Goal: Check status: Check status

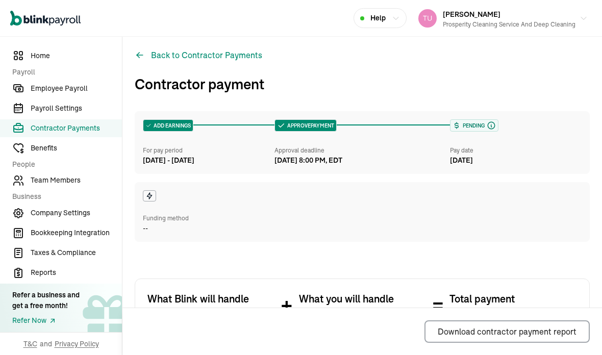
click at [544, 73] on h3 "Contractor payment" at bounding box center [362, 83] width 455 height 21
click at [524, 73] on h3 "Contractor payment" at bounding box center [362, 83] width 455 height 21
click at [91, 92] on span "Employee Payroll" at bounding box center [76, 88] width 91 height 11
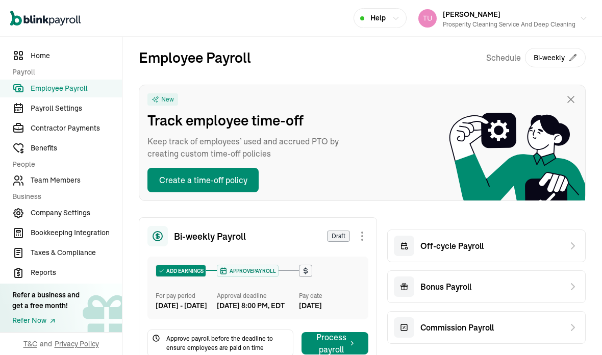
click at [90, 114] on span "Payroll Settings" at bounding box center [76, 108] width 91 height 11
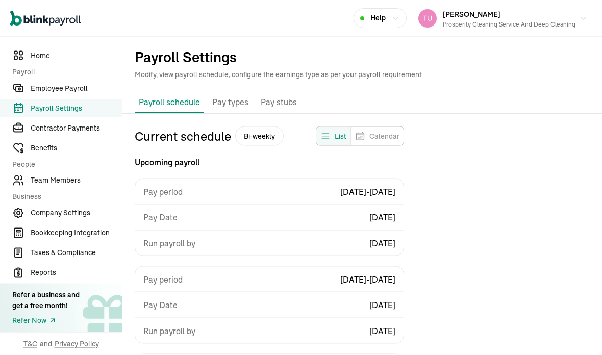
scroll to position [3, 0]
click at [72, 94] on span "Employee Payroll" at bounding box center [76, 88] width 91 height 11
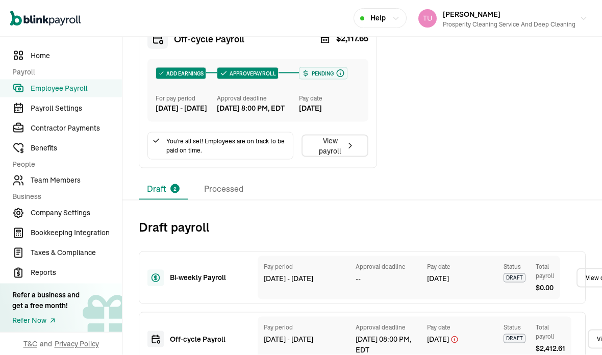
scroll to position [41, 0]
click at [225, 179] on li "Processed" at bounding box center [224, 189] width 56 height 21
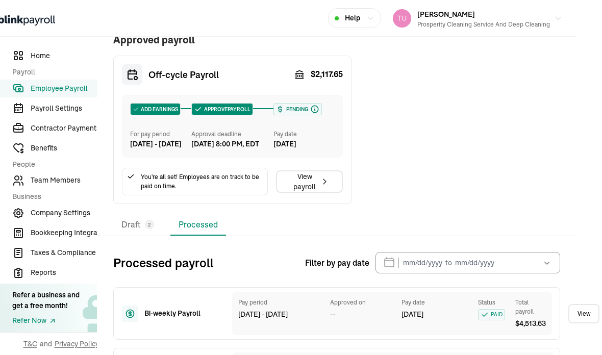
scroll to position [349, 26]
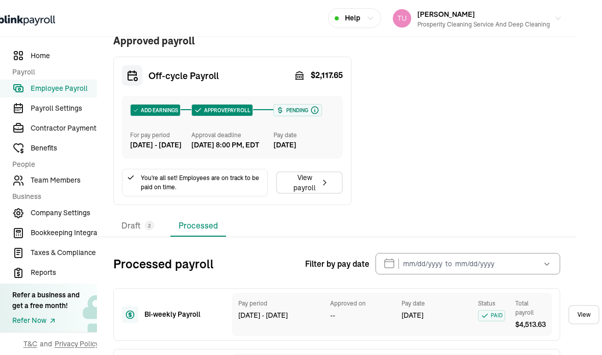
click at [550, 259] on icon "button" at bounding box center [547, 264] width 10 height 10
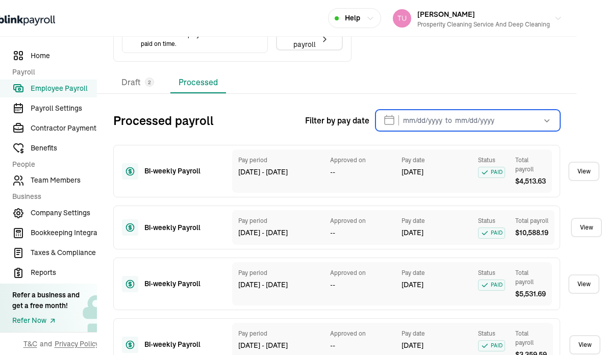
scroll to position [493, 26]
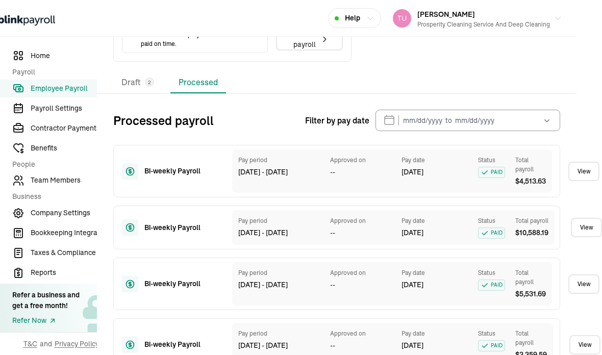
click at [547, 115] on icon "button" at bounding box center [547, 120] width 10 height 10
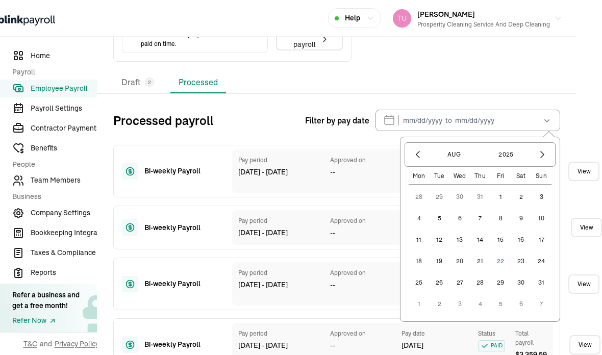
click at [500, 187] on button "1" at bounding box center [500, 197] width 20 height 20
click at [504, 273] on button "29" at bounding box center [500, 283] width 20 height 20
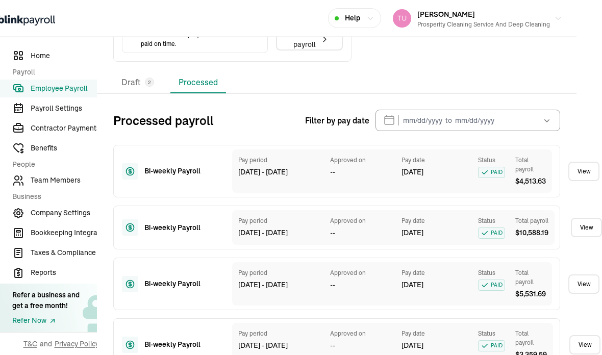
type input "[DATE] ~ [DATE]"
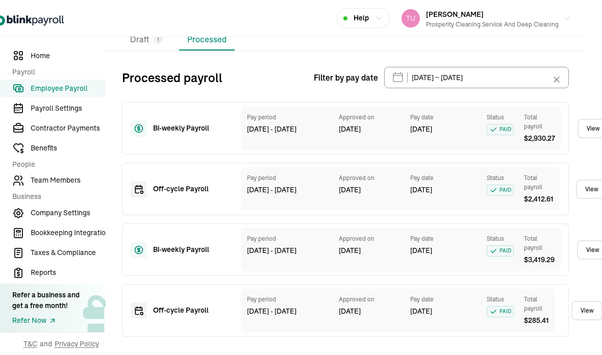
scroll to position [516, 17]
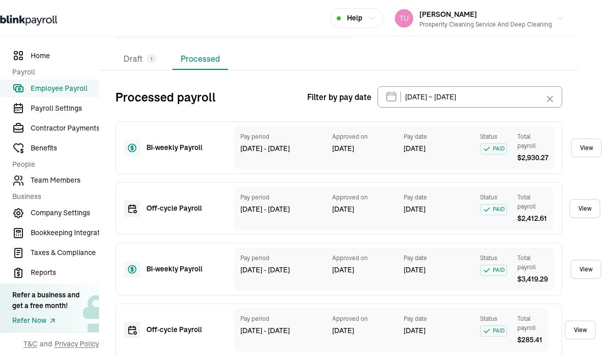
click at [582, 260] on link "View" at bounding box center [586, 269] width 31 height 19
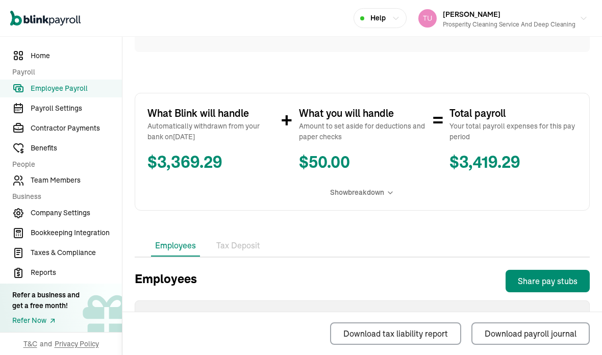
scroll to position [200, 0]
click at [350, 187] on span "Show breakdown" at bounding box center [357, 192] width 54 height 11
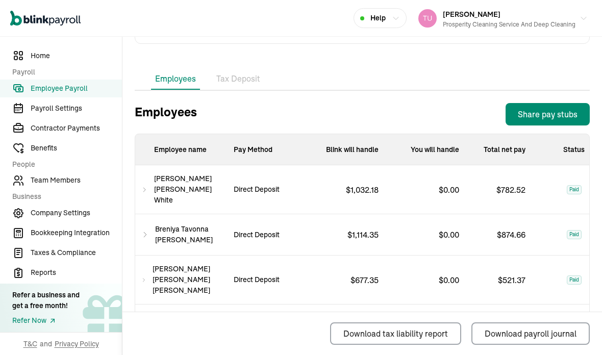
scroll to position [488, 0]
click at [146, 274] on icon at bounding box center [143, 280] width 5 height 12
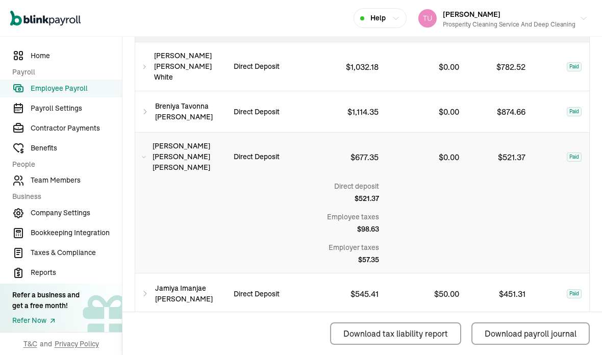
scroll to position [610, 0]
click at [152, 133] on div "[PERSON_NAME] [PERSON_NAME]" at bounding box center [180, 157] width 90 height 48
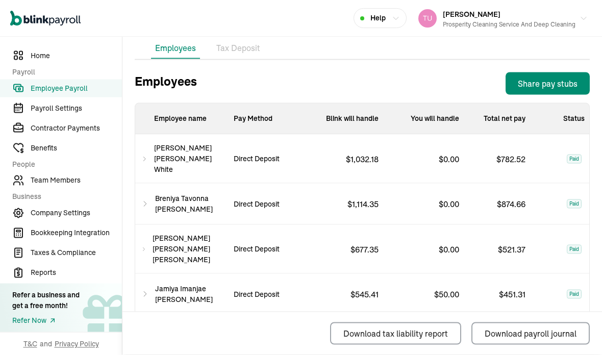
scroll to position [0, 0]
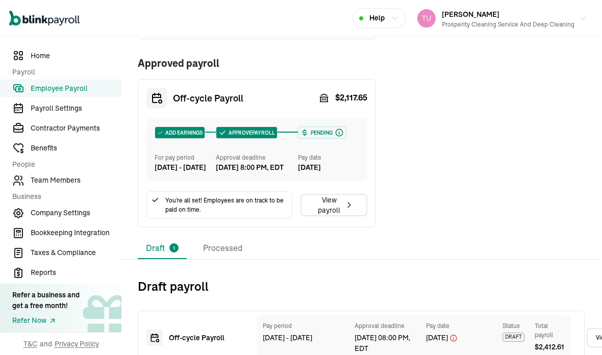
scroll to position [325, 2]
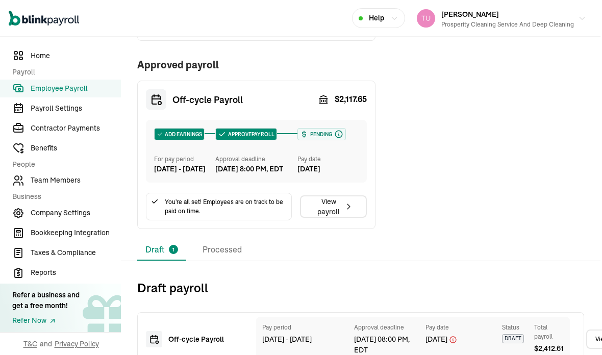
click at [218, 261] on li "Processed" at bounding box center [222, 249] width 56 height 21
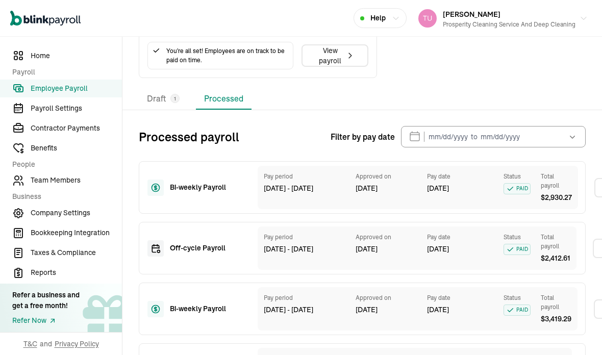
scroll to position [476, 0]
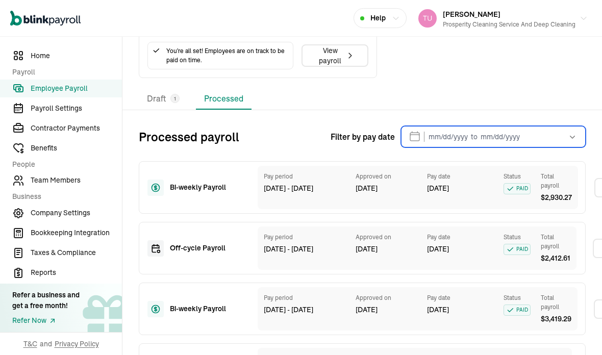
click at [440, 148] on input "text" at bounding box center [493, 136] width 185 height 21
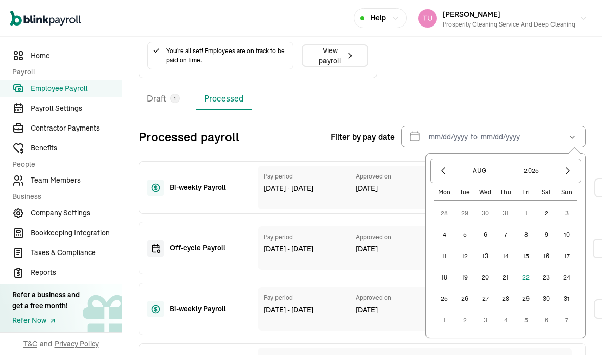
click at [550, 224] on button "2" at bounding box center [546, 213] width 20 height 20
click at [438, 180] on button "button" at bounding box center [443, 170] width 17 height 17
click at [533, 288] on button "25" at bounding box center [526, 277] width 20 height 20
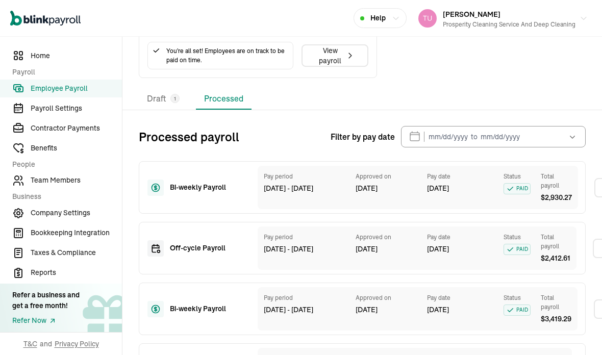
type input "[DATE] ~ [DATE]"
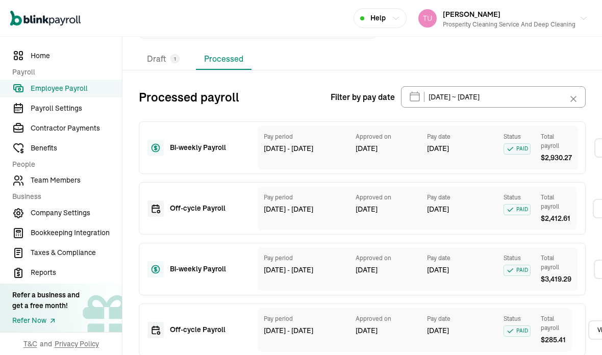
scroll to position [41, 0]
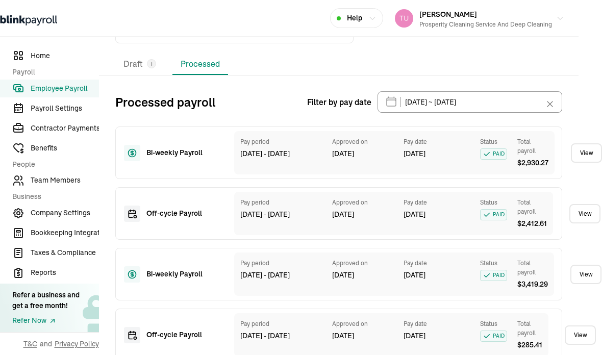
click at [591, 265] on link "View" at bounding box center [586, 274] width 31 height 19
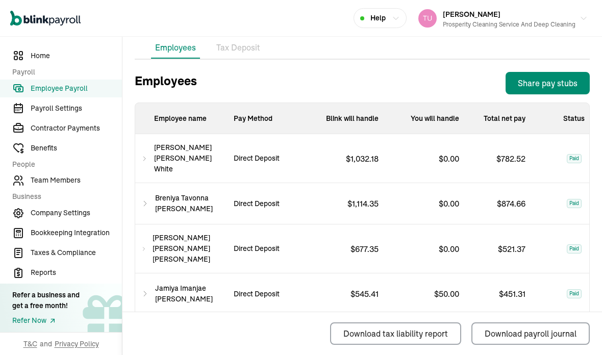
scroll to position [397, 0]
click at [548, 225] on div "Paid" at bounding box center [574, 249] width 81 height 49
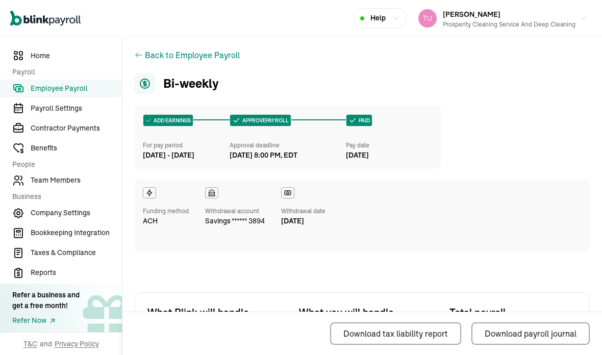
scroll to position [0, 0]
